Goal: Transaction & Acquisition: Purchase product/service

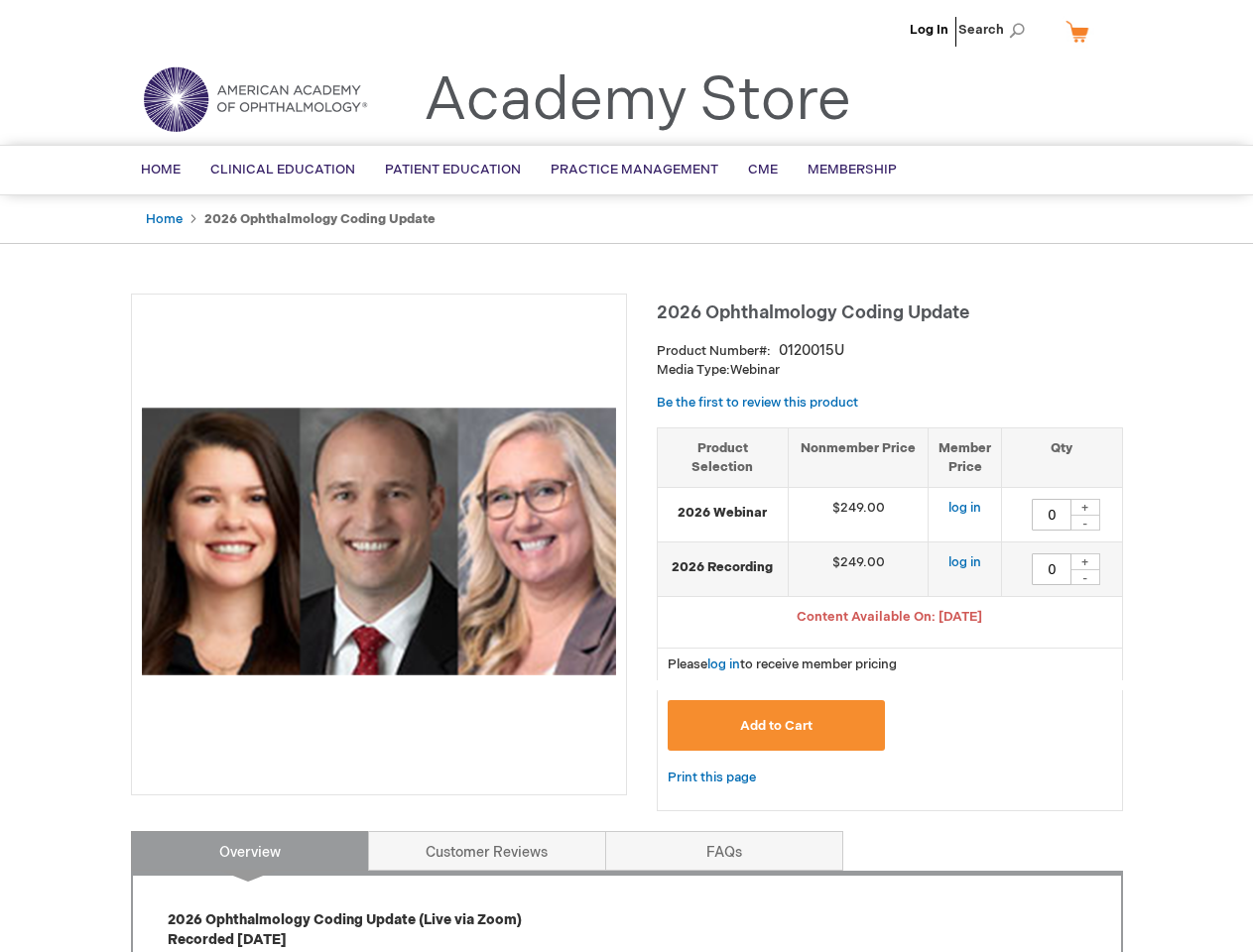
click at [626, 476] on div at bounding box center [379, 544] width 496 height 501
click at [996, 30] on span "Search" at bounding box center [995, 30] width 75 height 40
click at [889, 618] on span "Content Available On: [DATE]" at bounding box center [889, 616] width 186 height 16
click at [1085, 506] on div "+" at bounding box center [1085, 506] width 30 height 17
click at [1085, 522] on div "-" at bounding box center [1085, 522] width 30 height 16
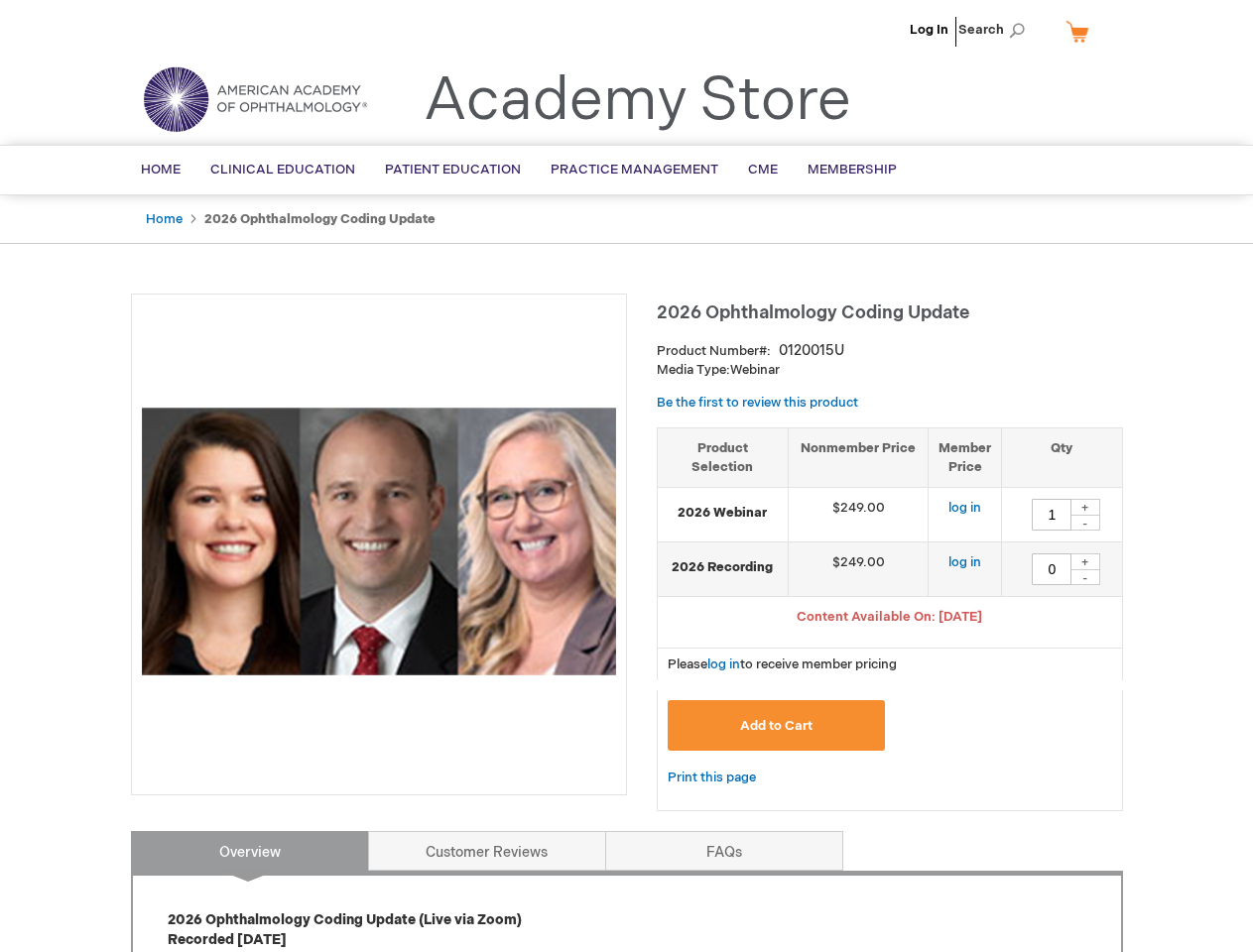
type input "0"
click at [1085, 561] on div "+" at bounding box center [1085, 561] width 30 height 17
click at [1085, 577] on div "-" at bounding box center [1085, 577] width 30 height 16
type input "0"
